Goal: Check status: Check status

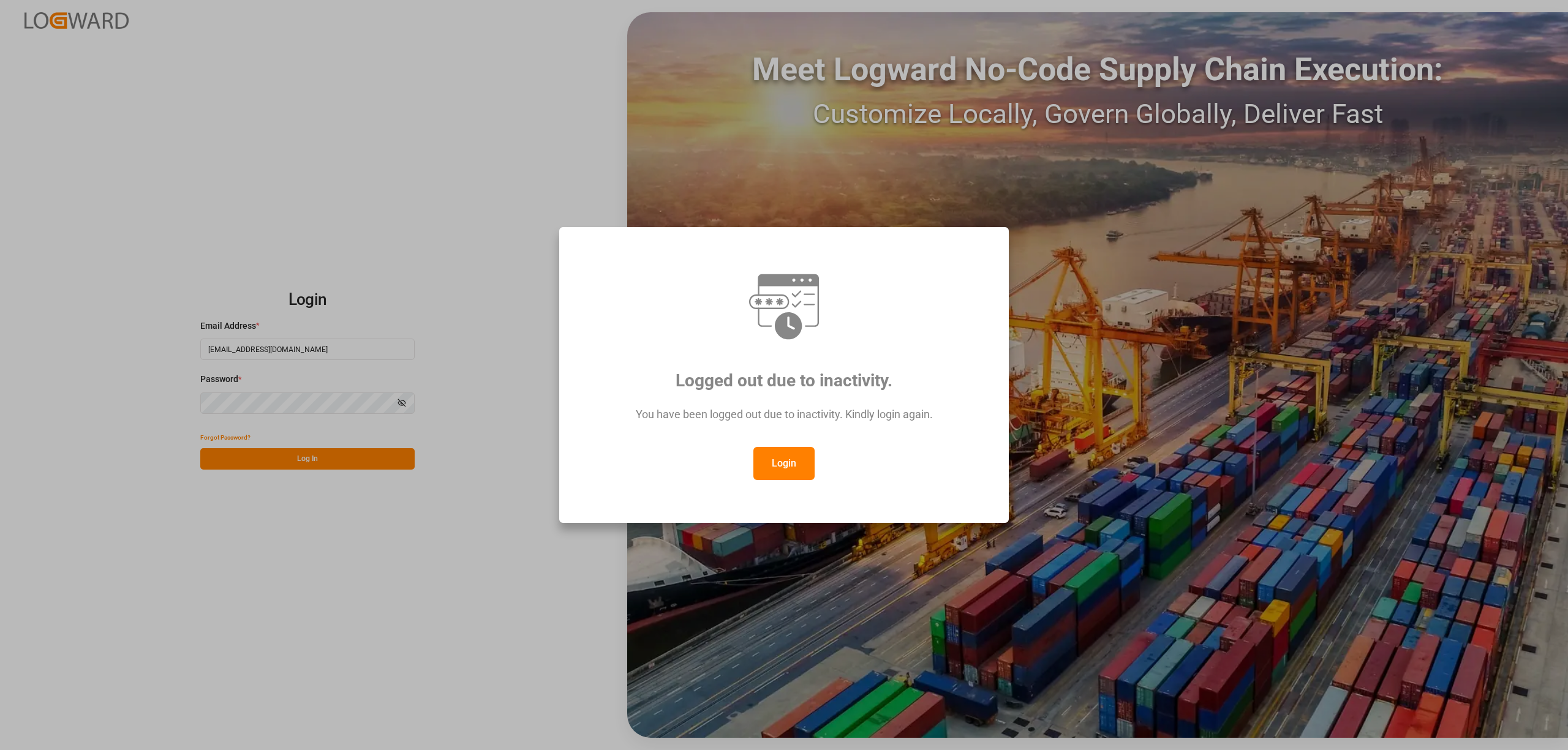
click at [797, 461] on button "Login" at bounding box center [783, 464] width 61 height 33
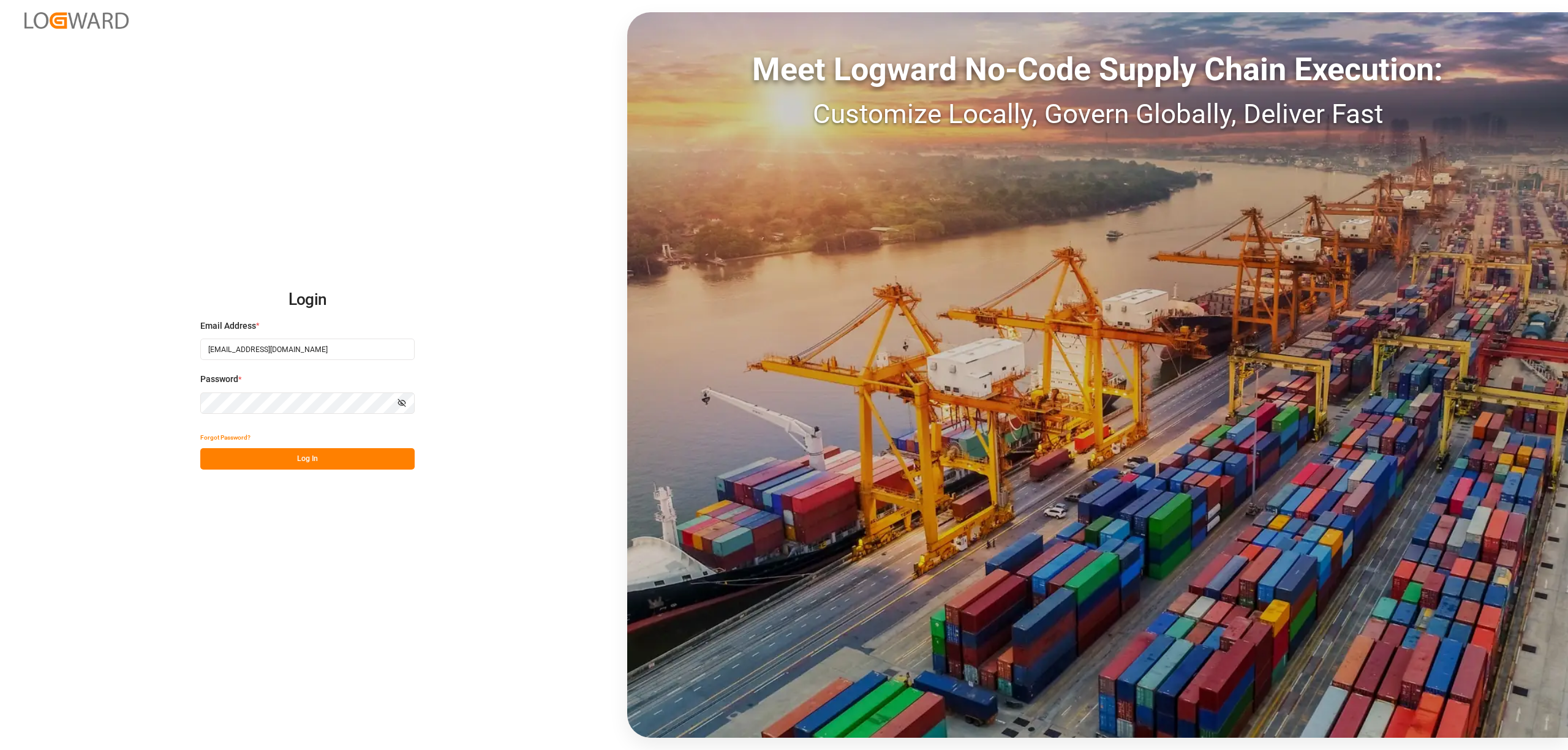
click at [310, 456] on button "Log In" at bounding box center [307, 459] width 214 height 21
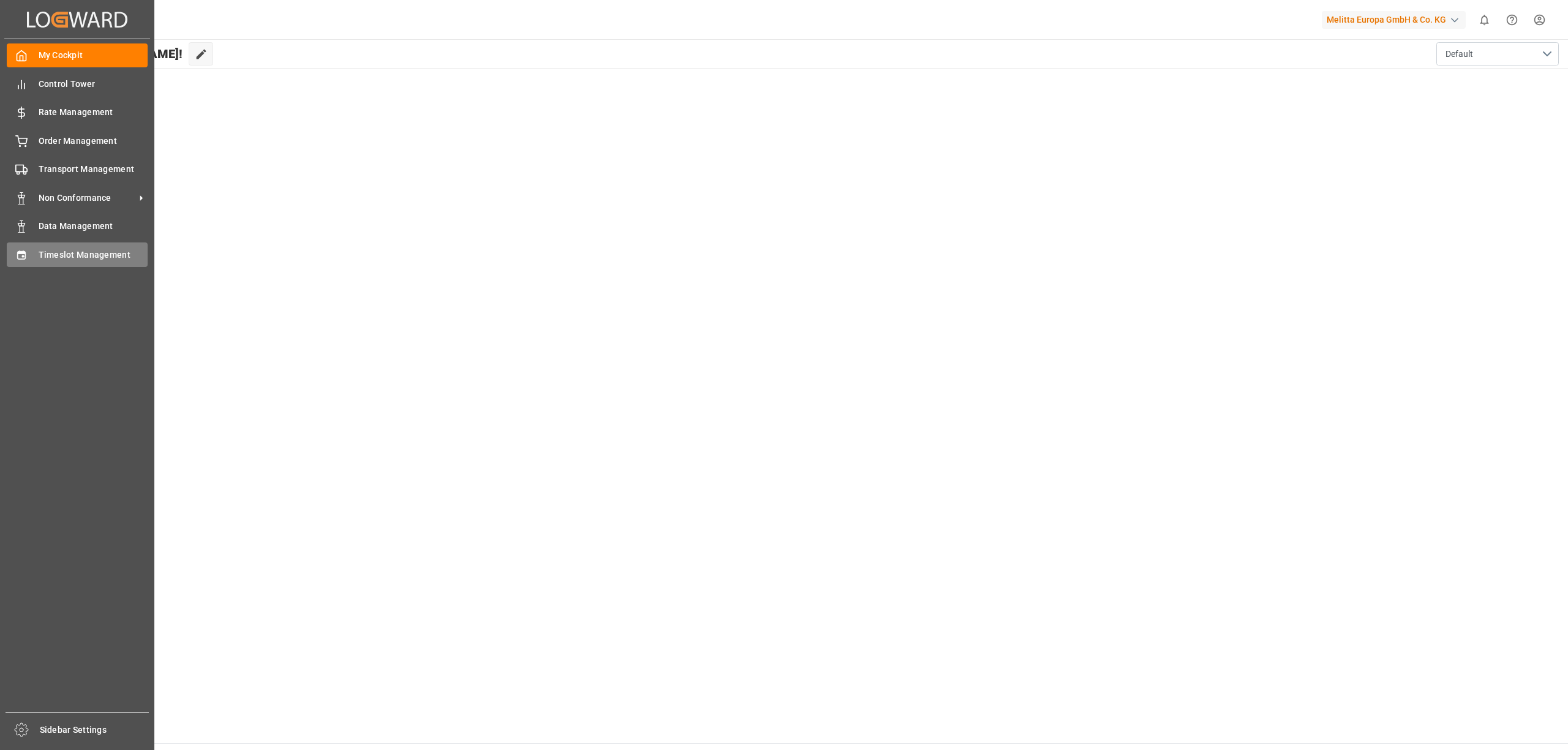
click at [23, 255] on icon at bounding box center [21, 255] width 8 height 9
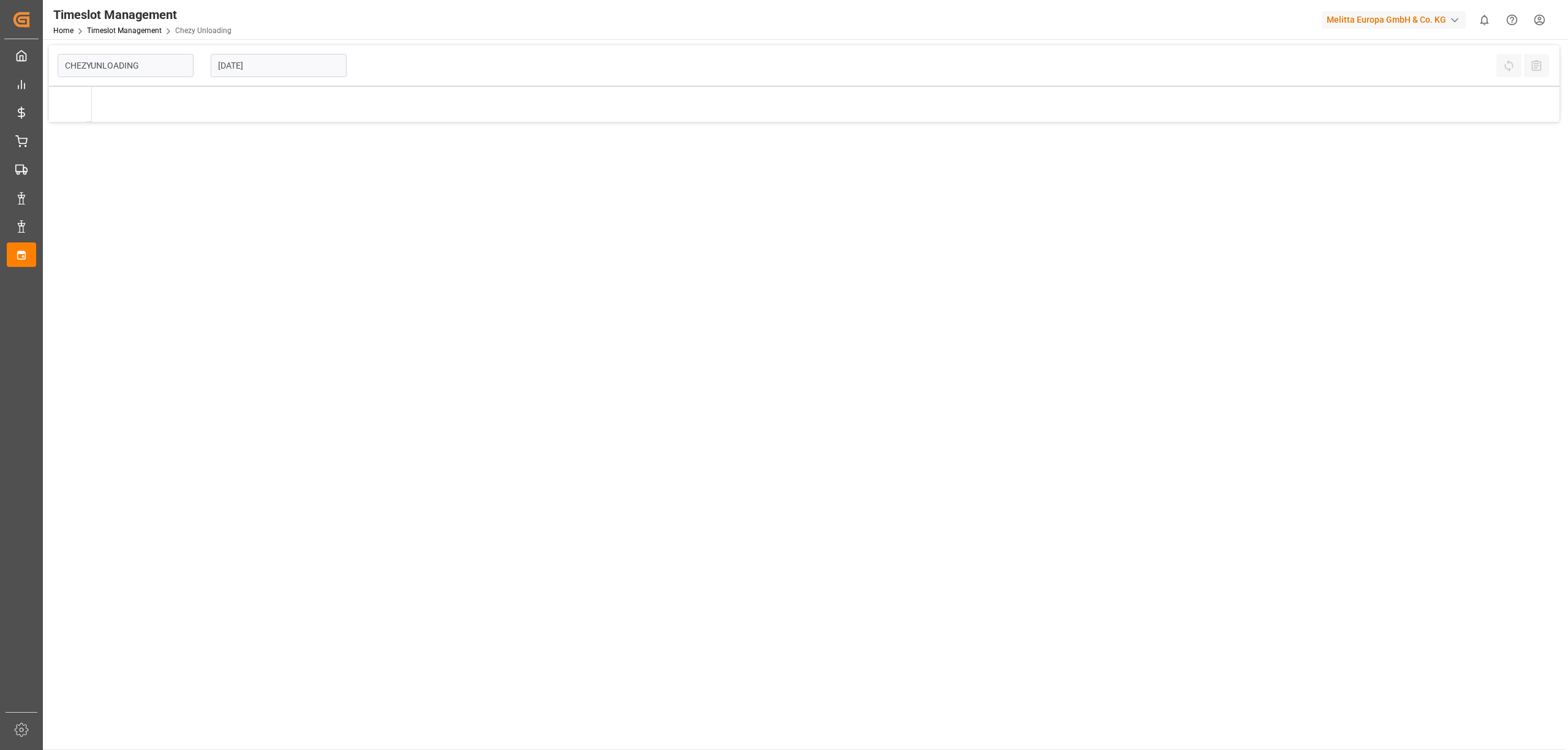
type input "Chezy Unloading"
click at [266, 61] on input "[DATE]" at bounding box center [279, 66] width 136 height 23
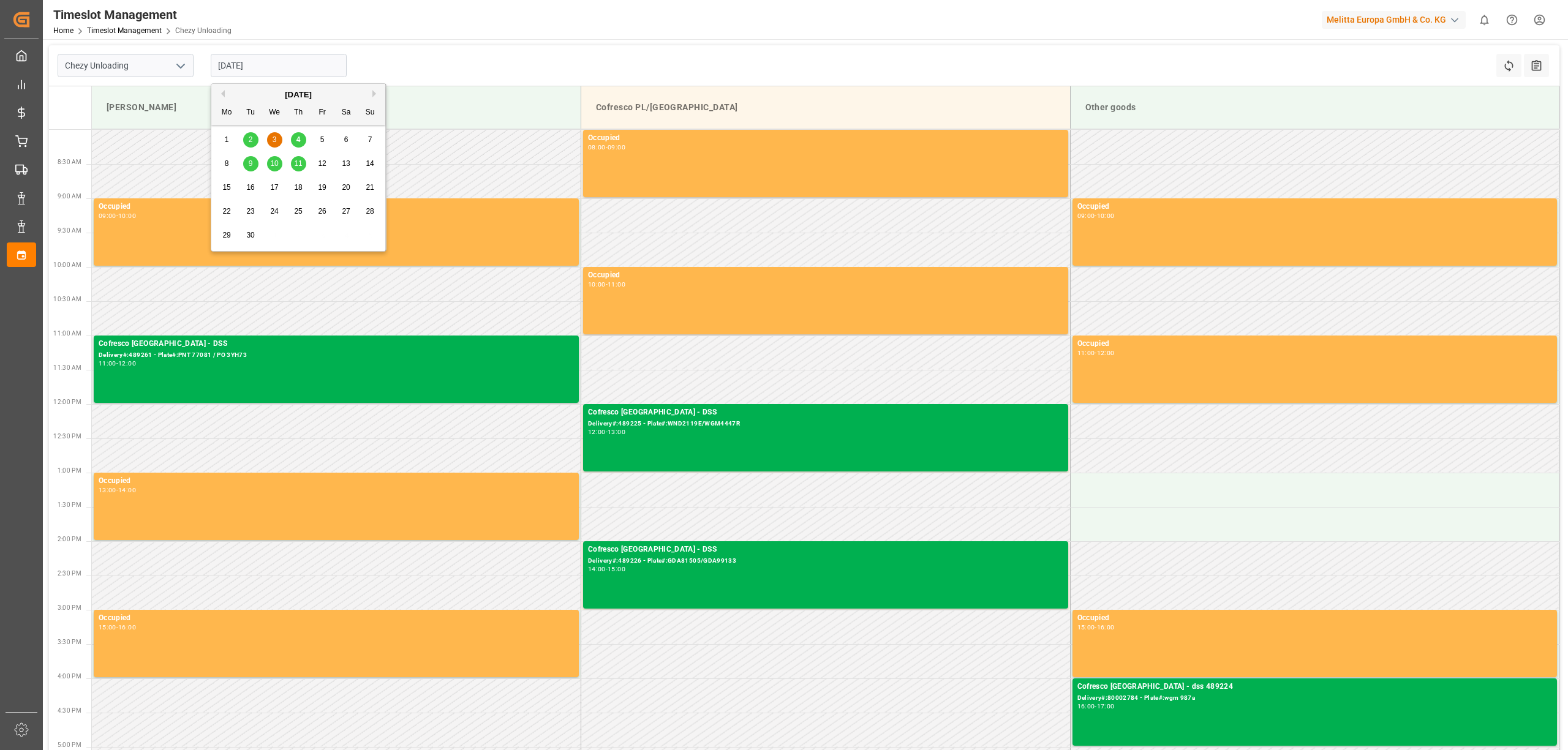
click at [299, 142] on span "4" at bounding box center [298, 139] width 4 height 9
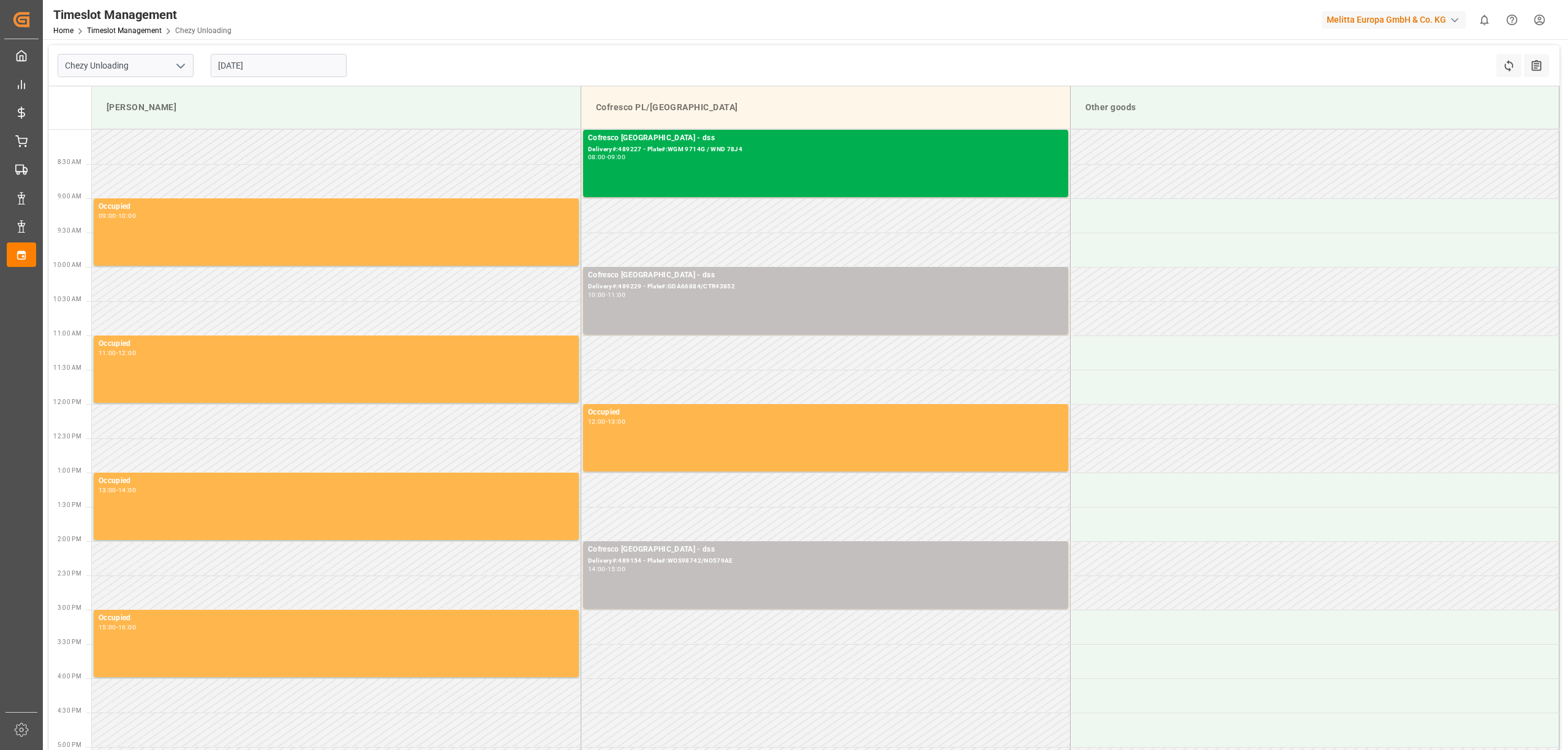
click at [583, 42] on div "Chezy Unloading [DATE] Refresh Time Slots All Audits Melitta G Cofresco PL/[GEO…" at bounding box center [803, 482] width 1523 height 887
click at [280, 55] on input "[DATE]" at bounding box center [279, 66] width 136 height 23
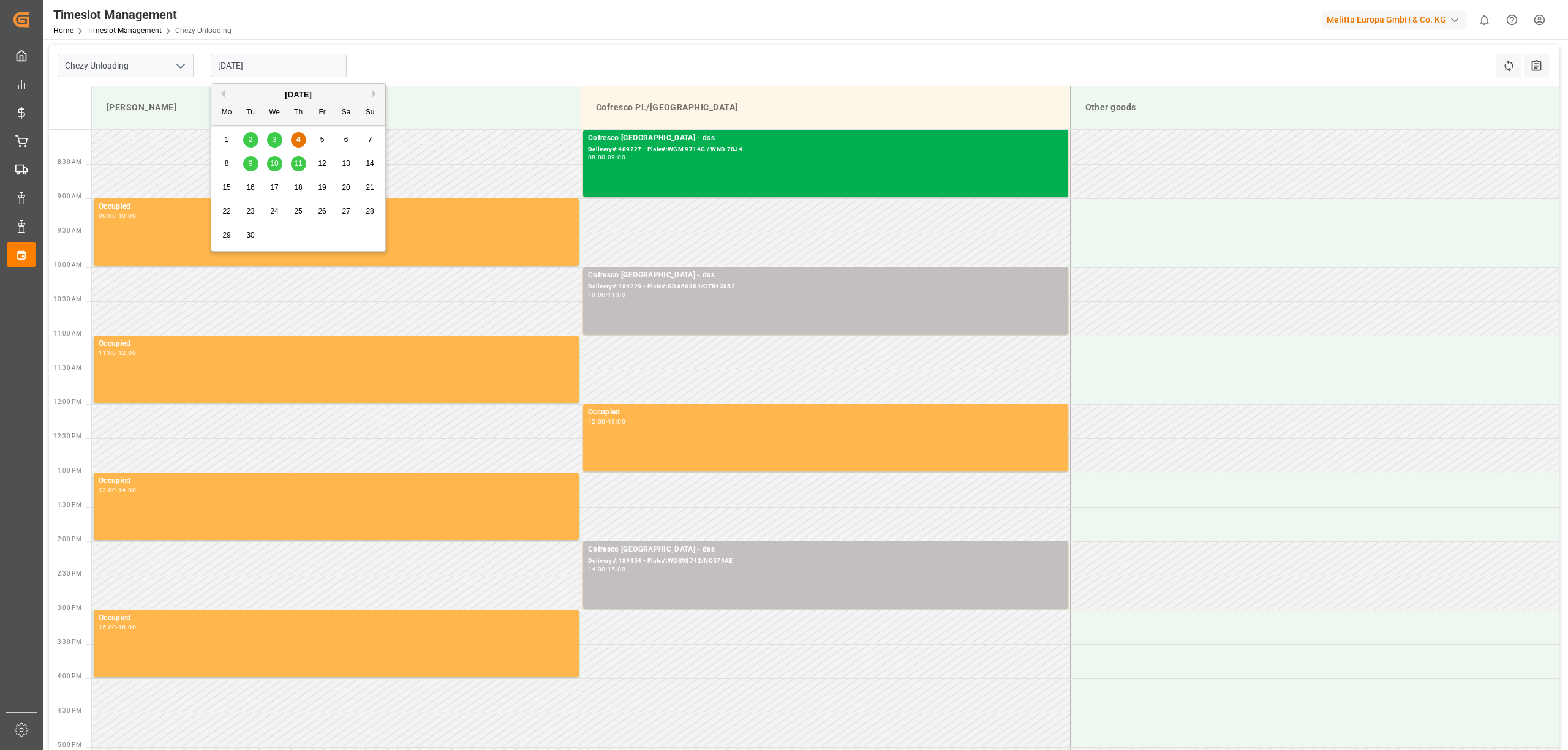
click at [320, 137] on span "5" at bounding box center [322, 139] width 4 height 9
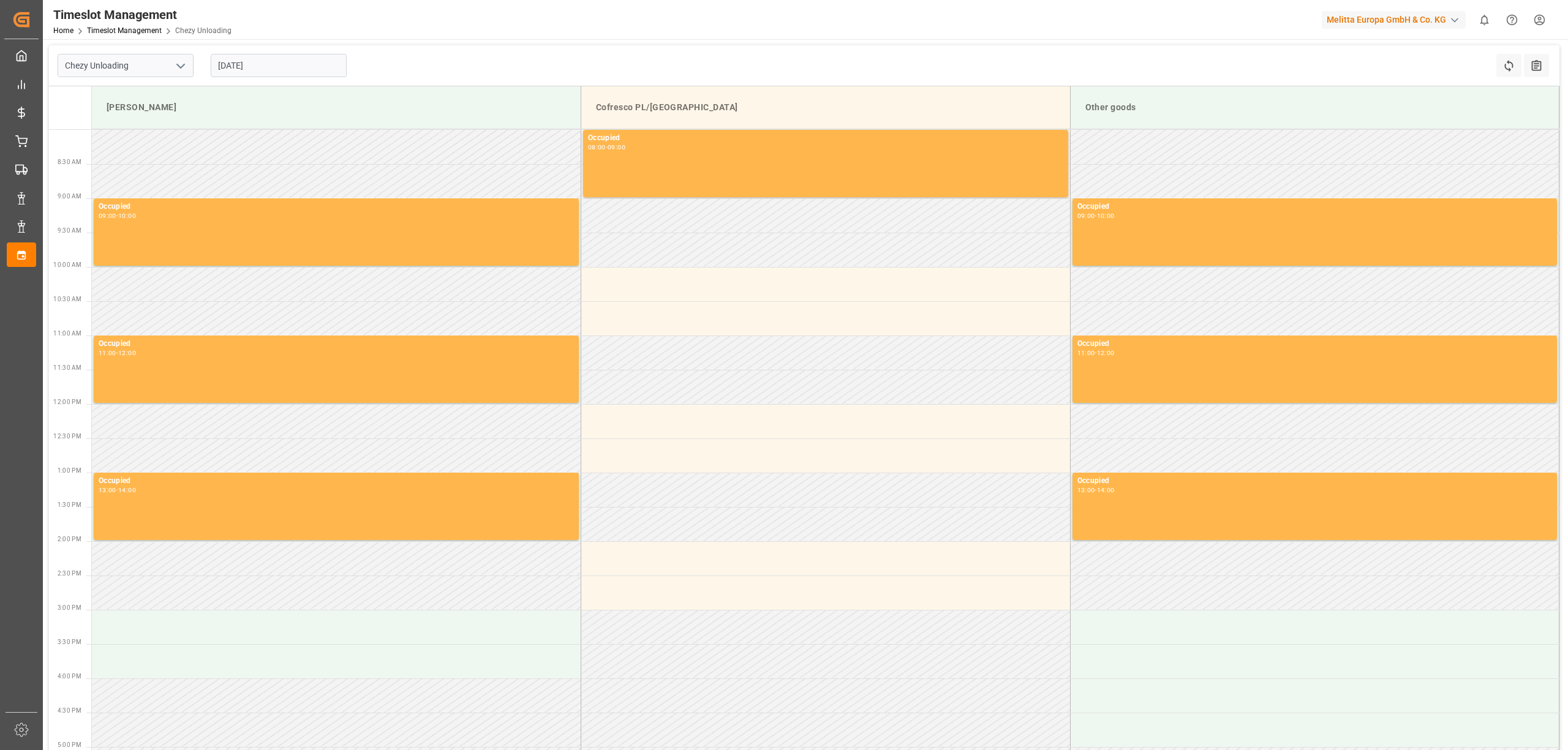
click at [277, 59] on input "[DATE]" at bounding box center [279, 66] width 136 height 23
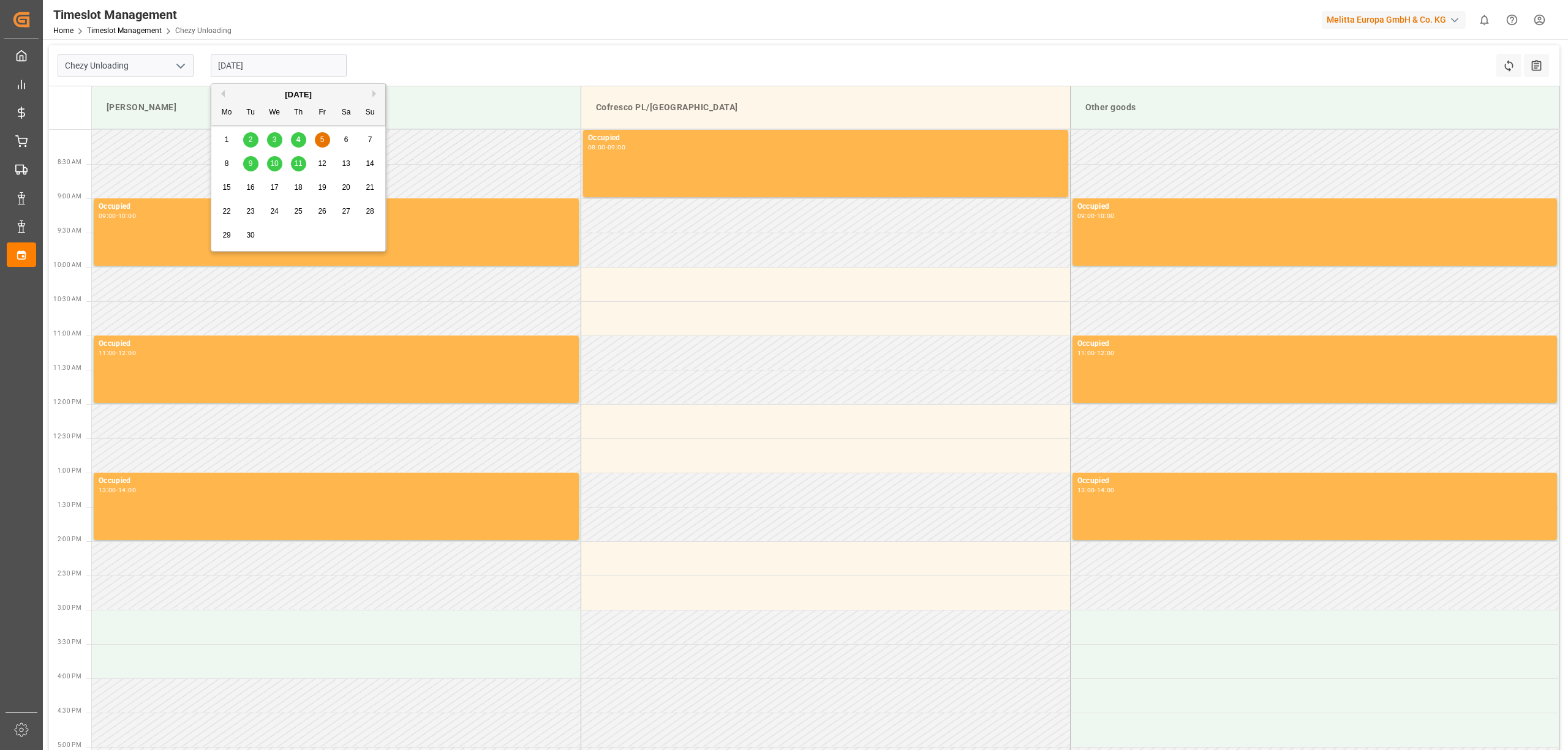
click at [297, 142] on span "4" at bounding box center [298, 139] width 4 height 9
type input "[DATE]"
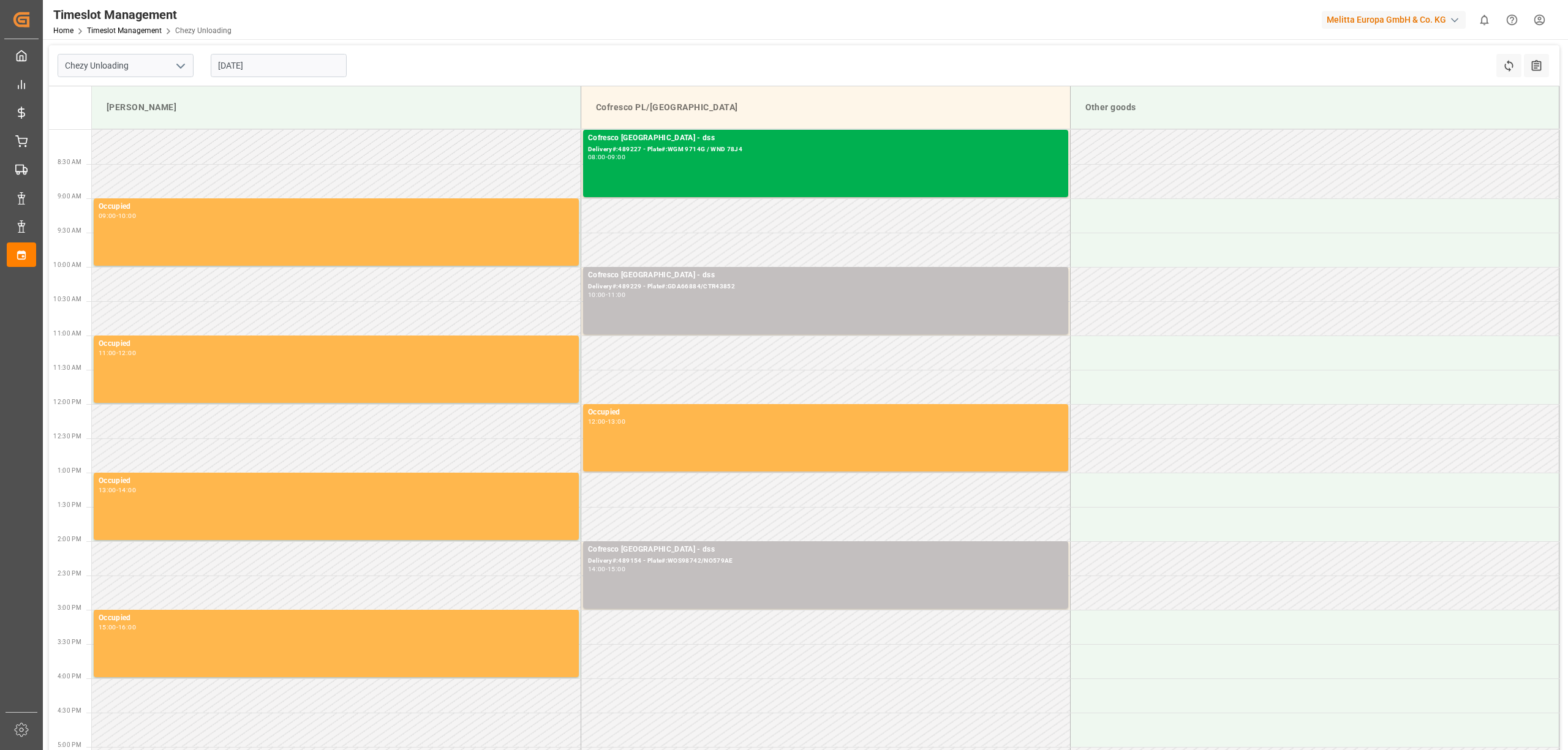
drag, startPoint x: 623, startPoint y: 57, endPoint x: 1191, endPoint y: 33, distance: 568.5
click at [626, 50] on div "Chezy Unloading [DATE] Refresh Time Slots All Audits" at bounding box center [804, 66] width 1510 height 41
